Goal: Book appointment/travel/reservation

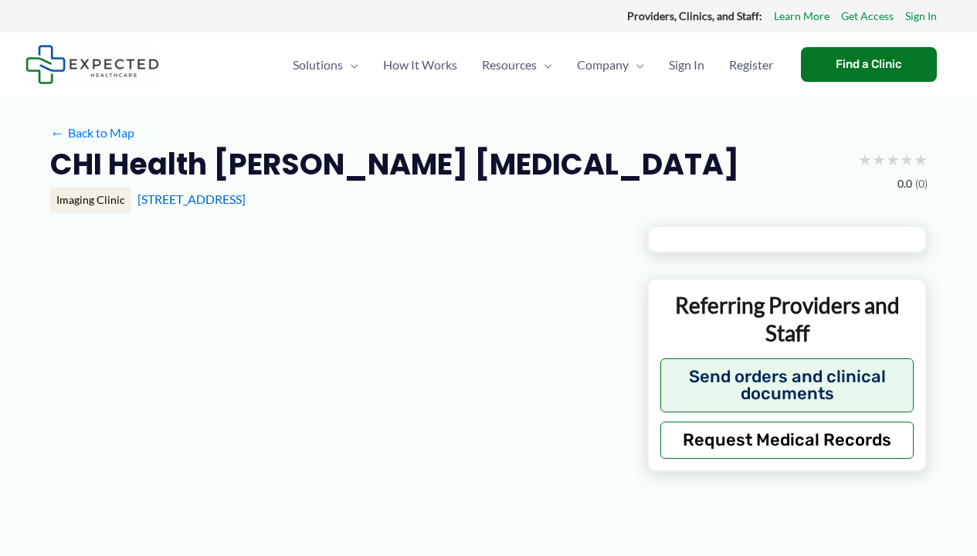
type input "**********"
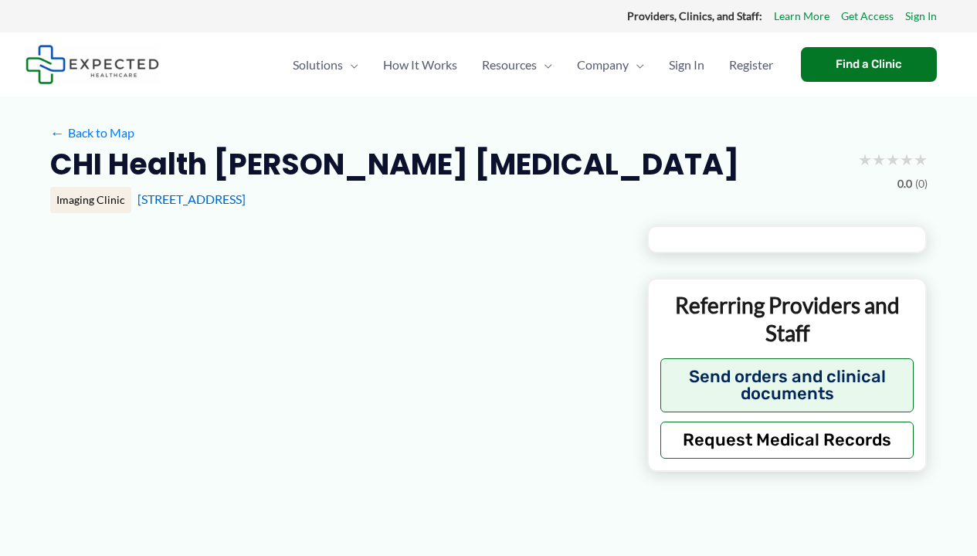
type input "**********"
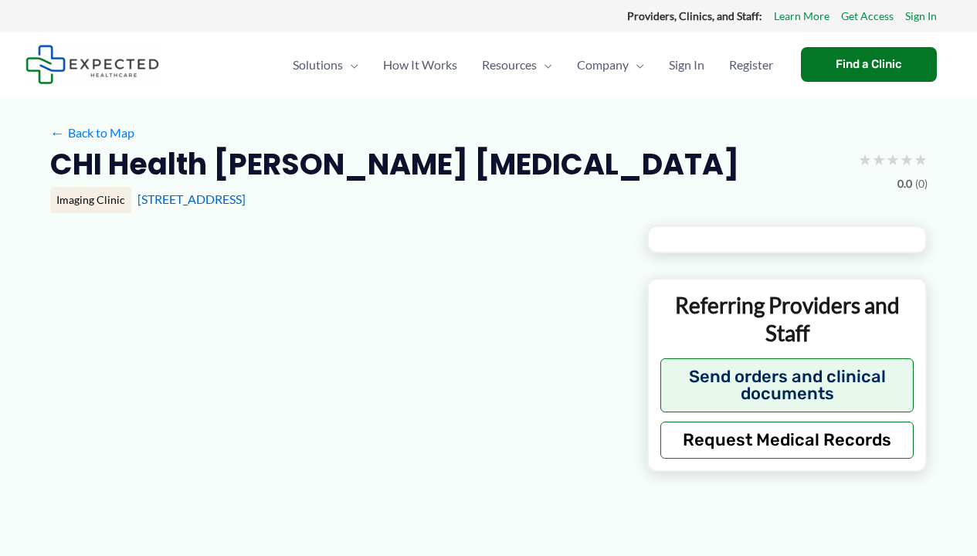
type input "**********"
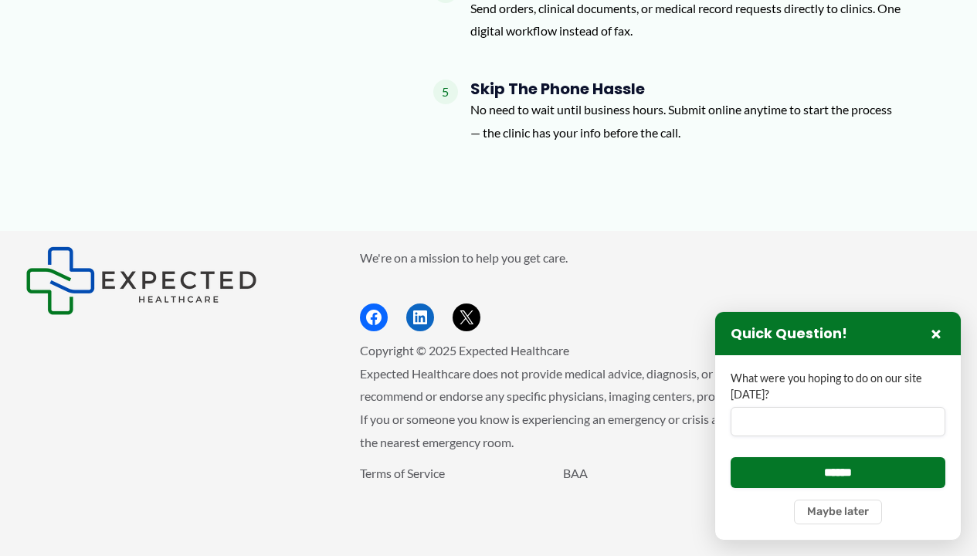
scroll to position [3336, 0]
